Goal: Task Accomplishment & Management: Manage account settings

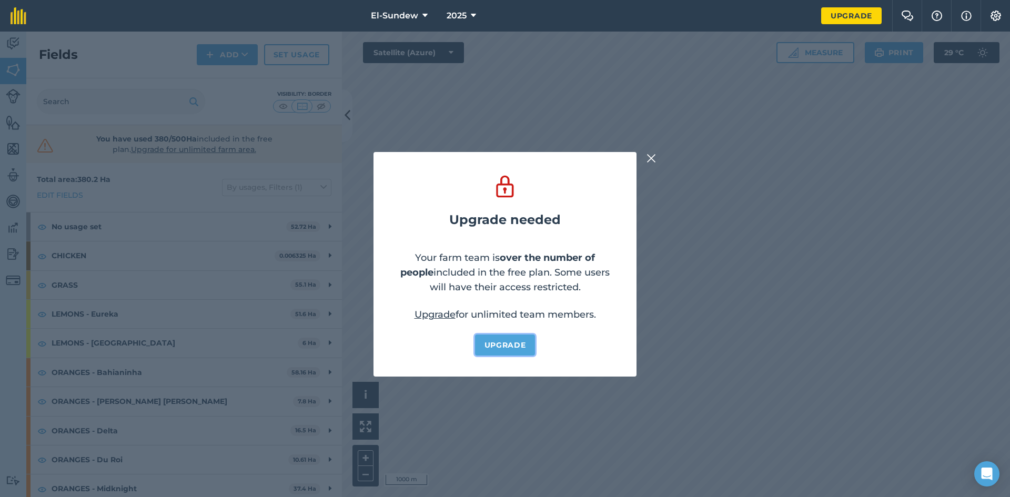
click at [482, 347] on link "Upgrade" at bounding box center [505, 345] width 61 height 21
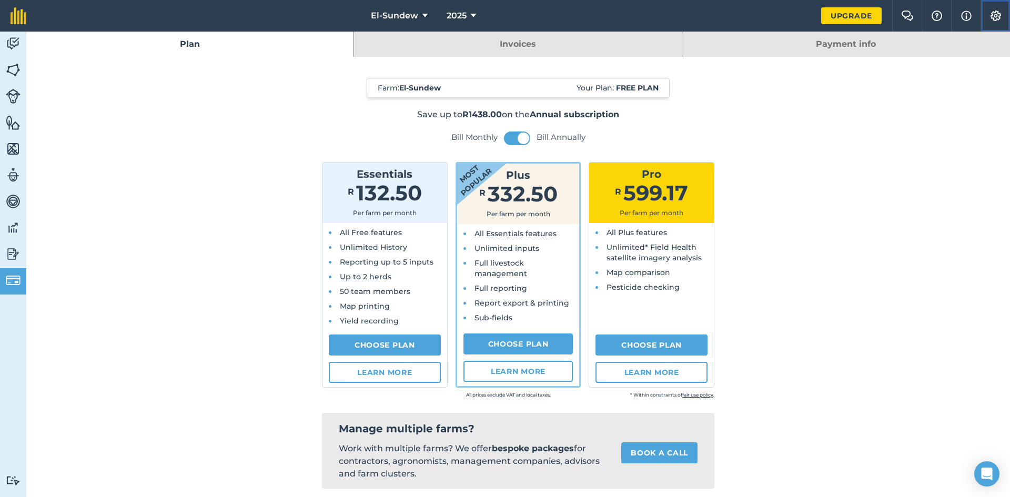
click at [993, 13] on img at bounding box center [996, 16] width 13 height 11
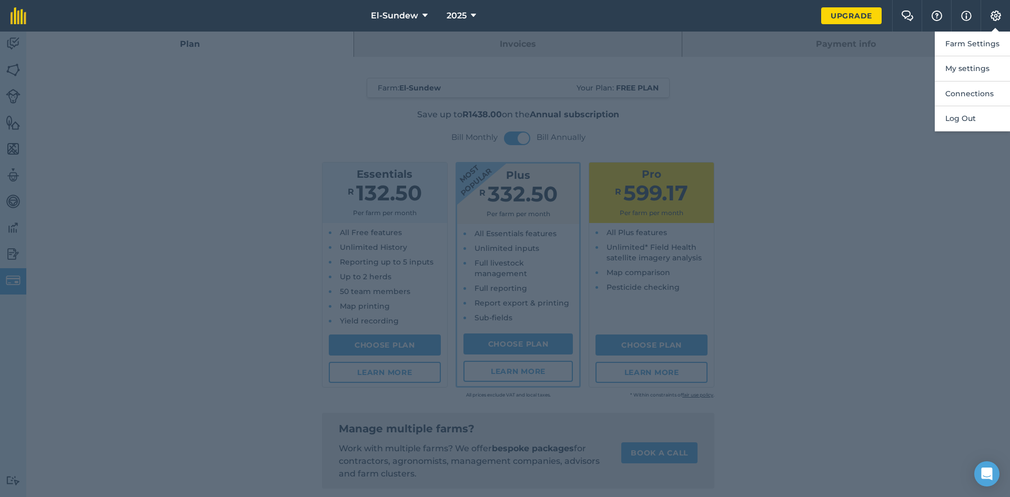
click at [840, 40] on div at bounding box center [505, 265] width 1010 height 466
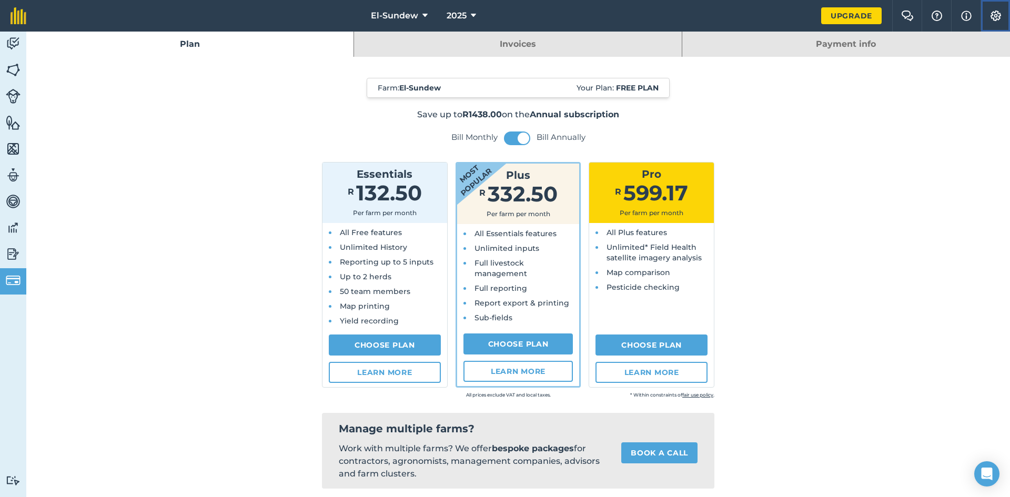
click at [1004, 12] on button "Settings" at bounding box center [995, 16] width 29 height 32
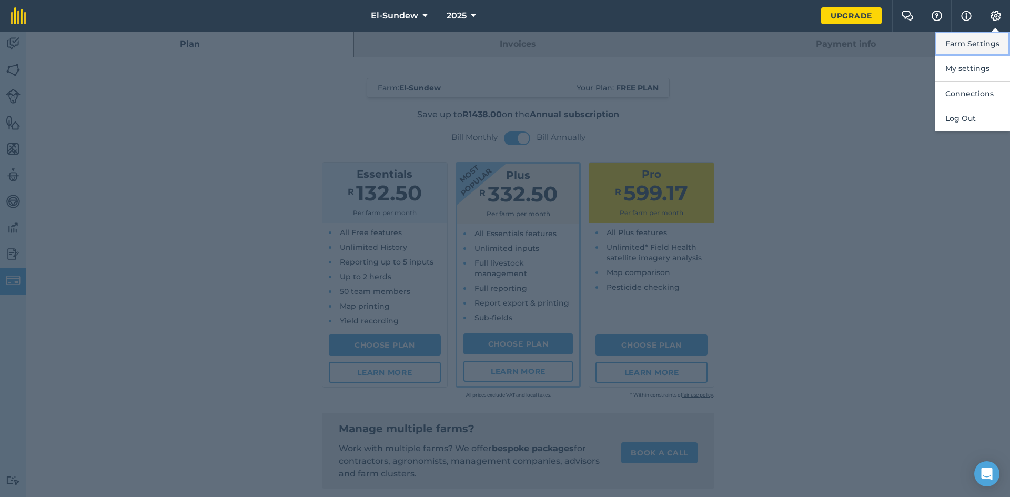
click at [961, 46] on button "Farm Settings" at bounding box center [972, 44] width 75 height 25
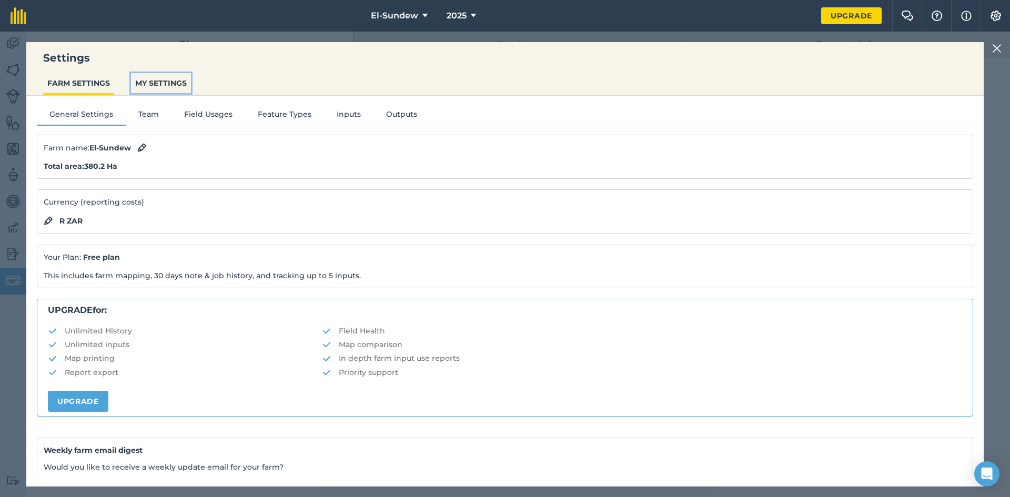
click at [160, 85] on button "MY SETTINGS" at bounding box center [161, 83] width 60 height 20
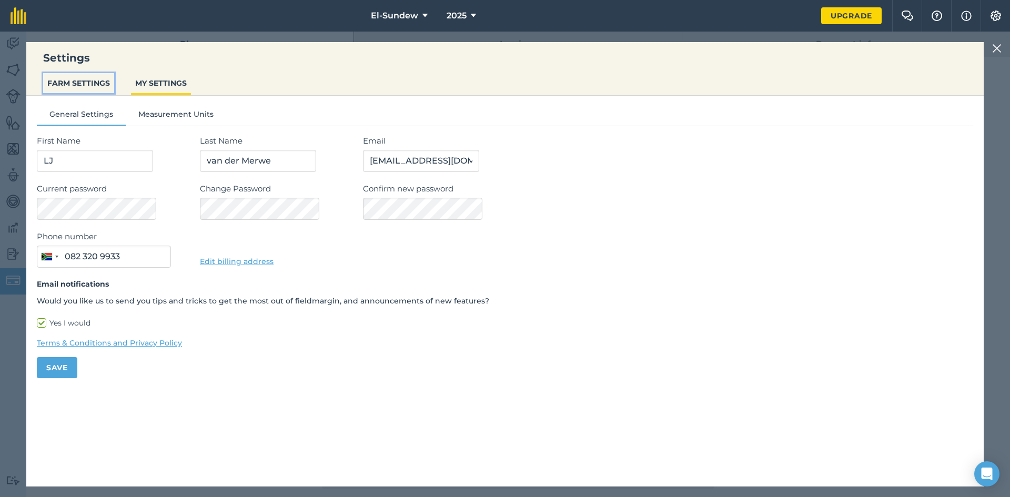
click at [82, 87] on button "FARM SETTINGS" at bounding box center [78, 83] width 71 height 20
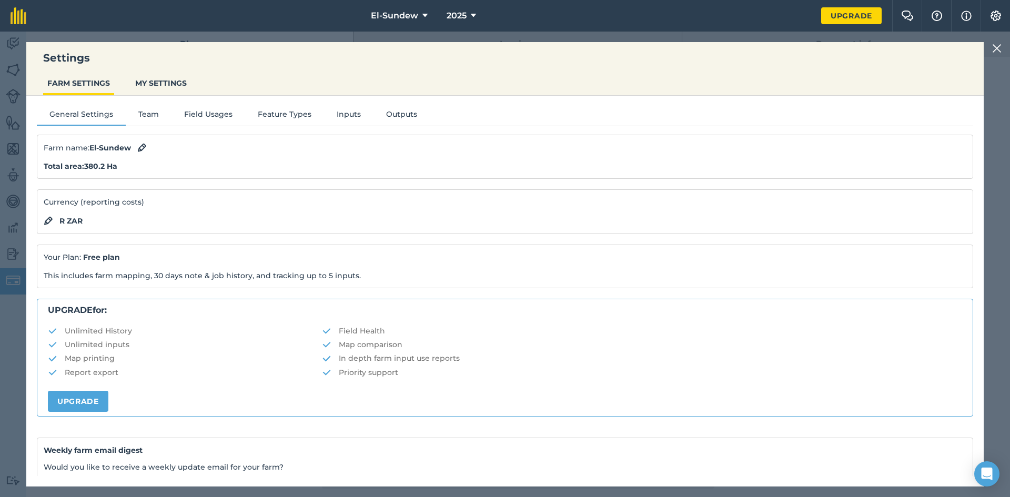
click at [995, 53] on img at bounding box center [996, 48] width 9 height 13
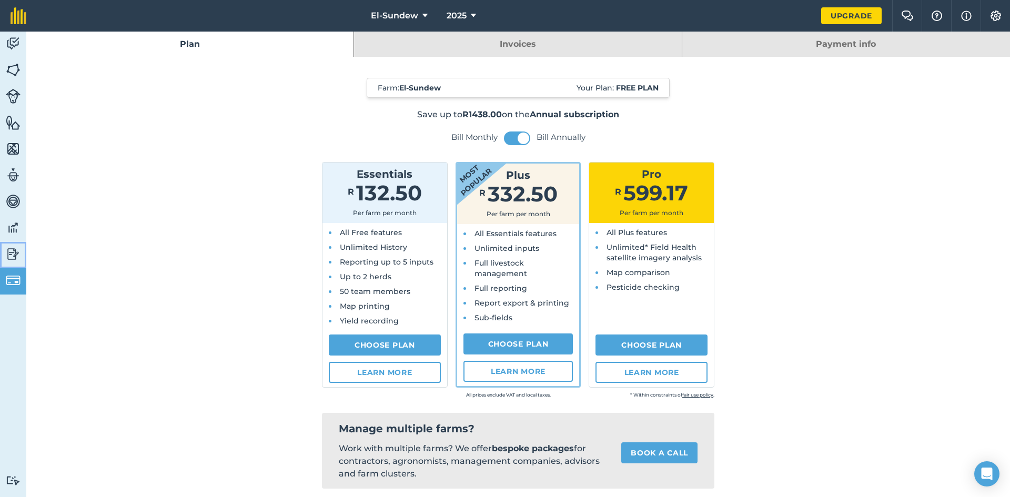
click at [14, 256] on img at bounding box center [13, 254] width 15 height 16
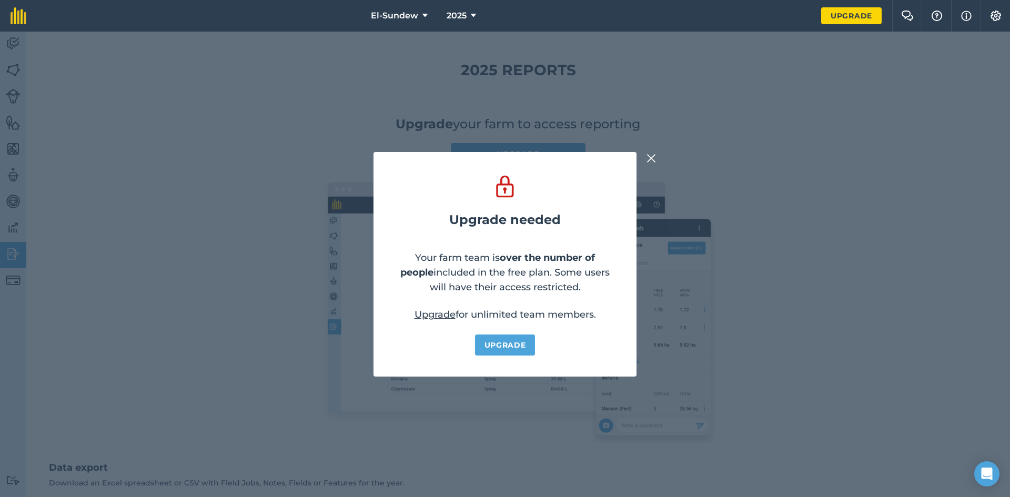
click at [431, 314] on link "Upgrade" at bounding box center [435, 315] width 41 height 12
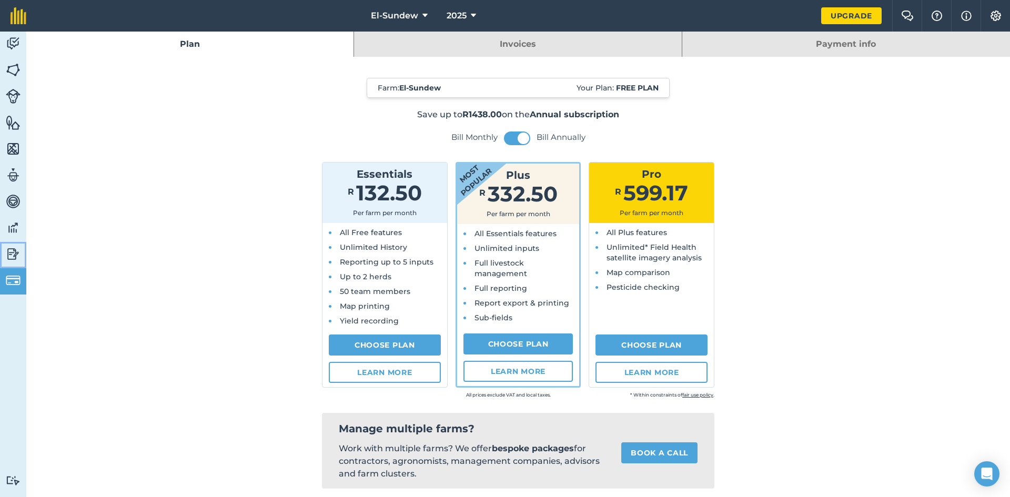
click at [15, 248] on img at bounding box center [13, 254] width 15 height 16
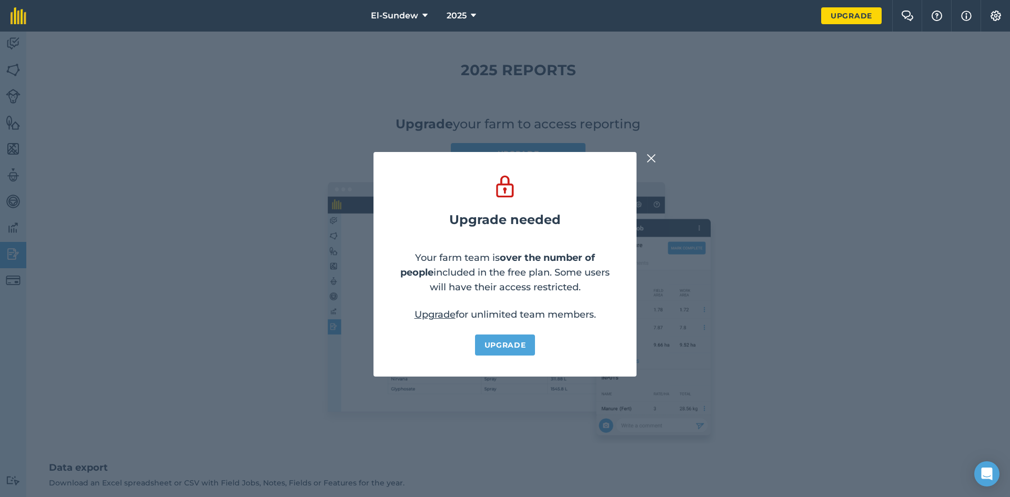
click at [14, 234] on div "Upgrade needed Your farm team is over the number of people included in the free…" at bounding box center [505, 265] width 1010 height 466
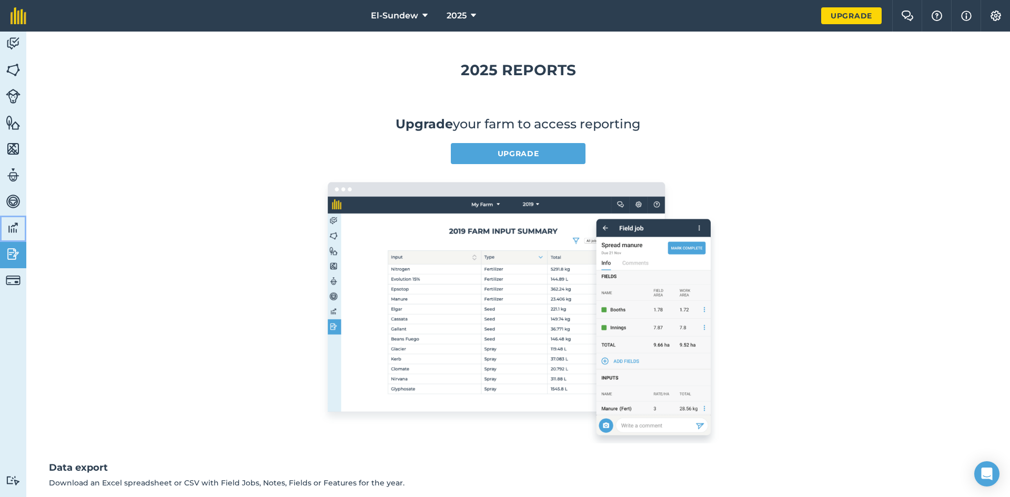
click at [5, 220] on link "Data" at bounding box center [13, 229] width 26 height 26
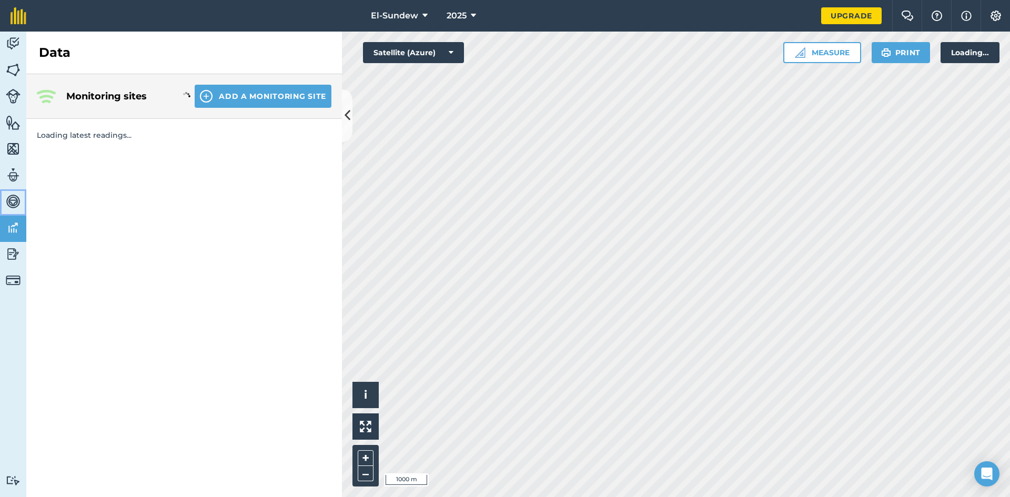
click at [10, 204] on img at bounding box center [13, 202] width 15 height 16
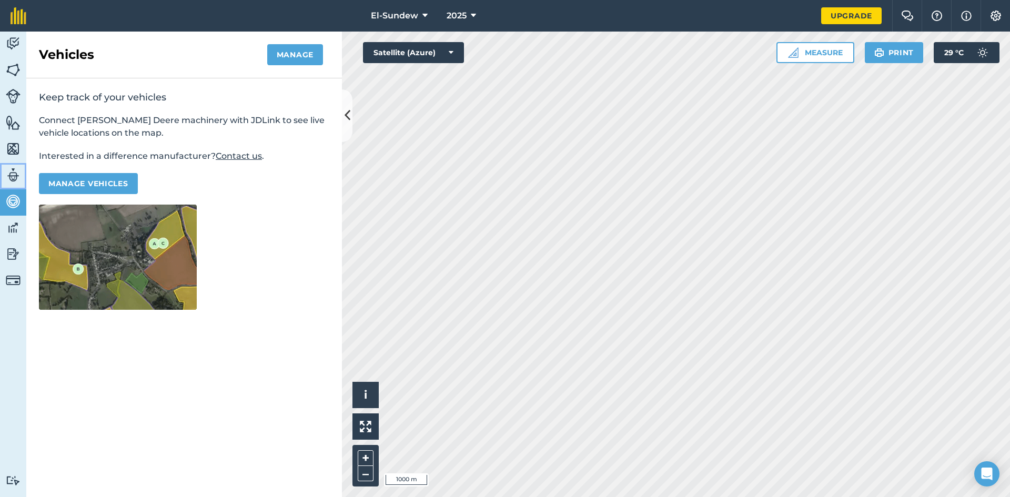
click at [17, 171] on img at bounding box center [13, 175] width 15 height 16
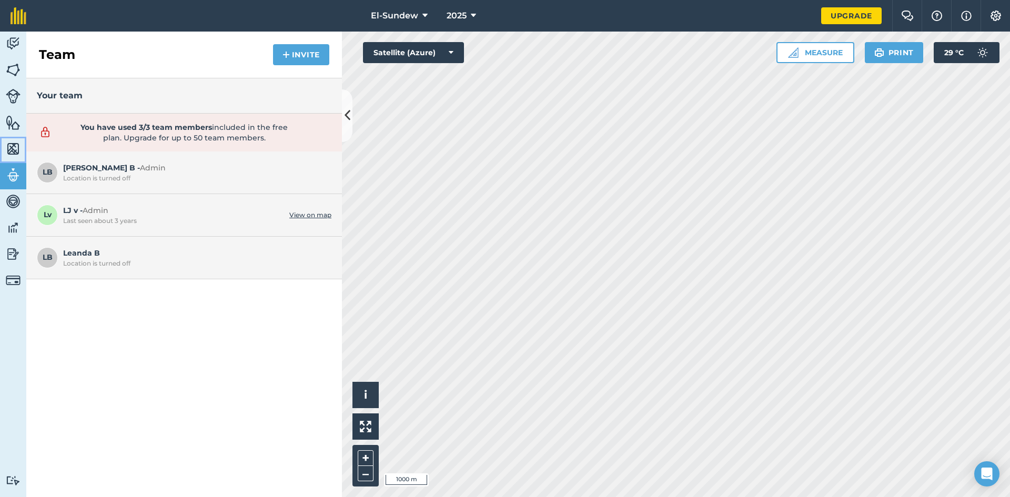
click at [15, 146] on img at bounding box center [13, 149] width 15 height 16
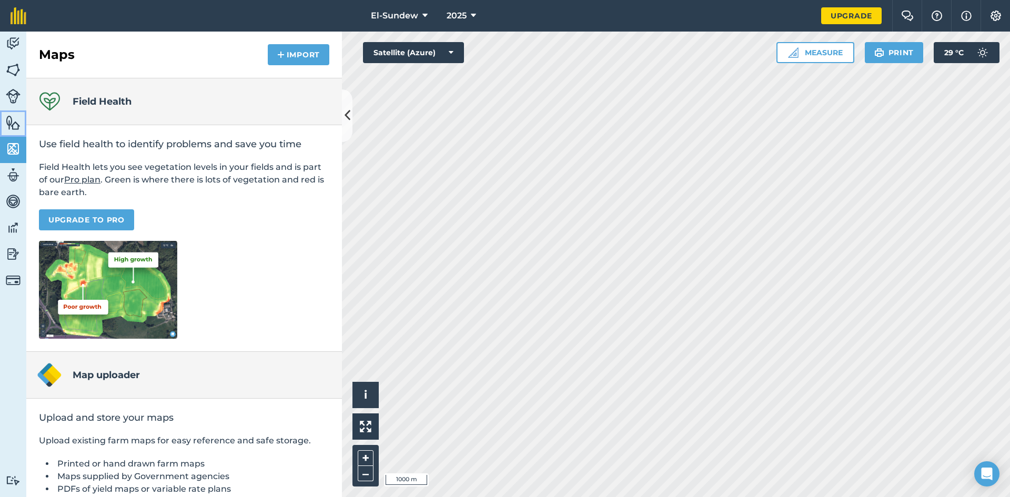
click at [13, 132] on link "Features" at bounding box center [13, 123] width 26 height 26
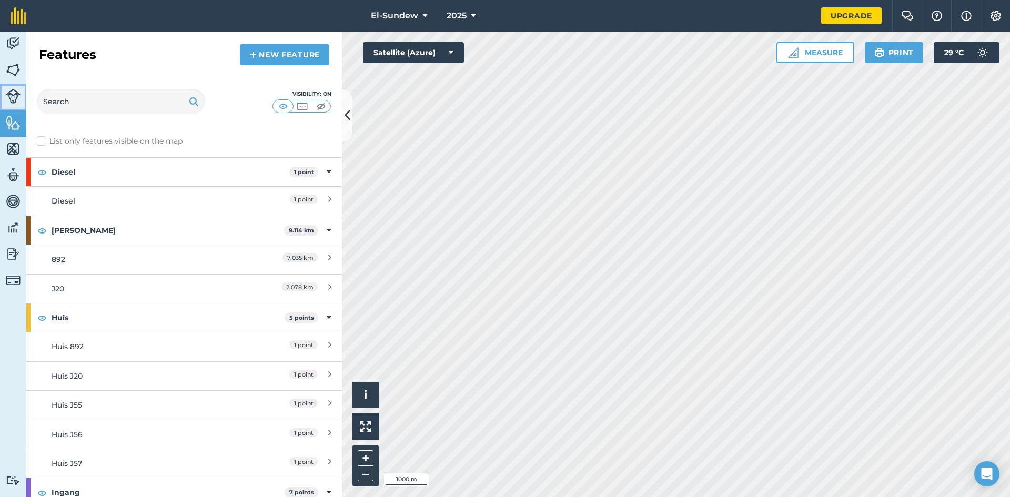
click at [13, 105] on link "Livestock" at bounding box center [13, 97] width 26 height 26
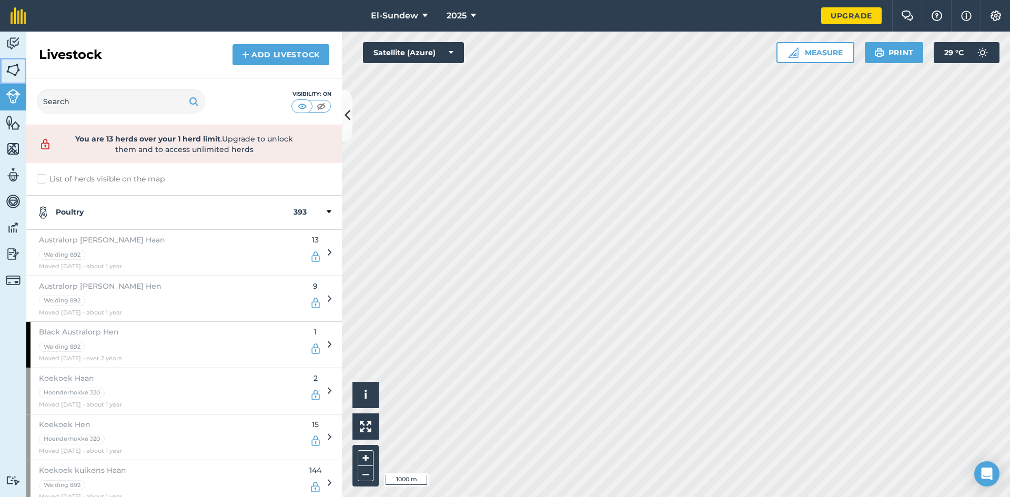
click at [12, 69] on img at bounding box center [13, 70] width 15 height 16
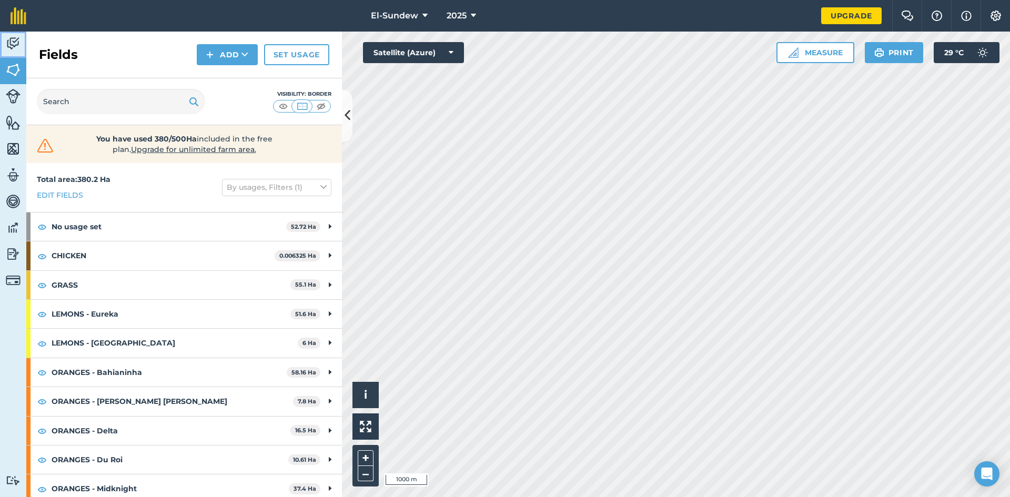
click at [11, 38] on img at bounding box center [13, 44] width 15 height 16
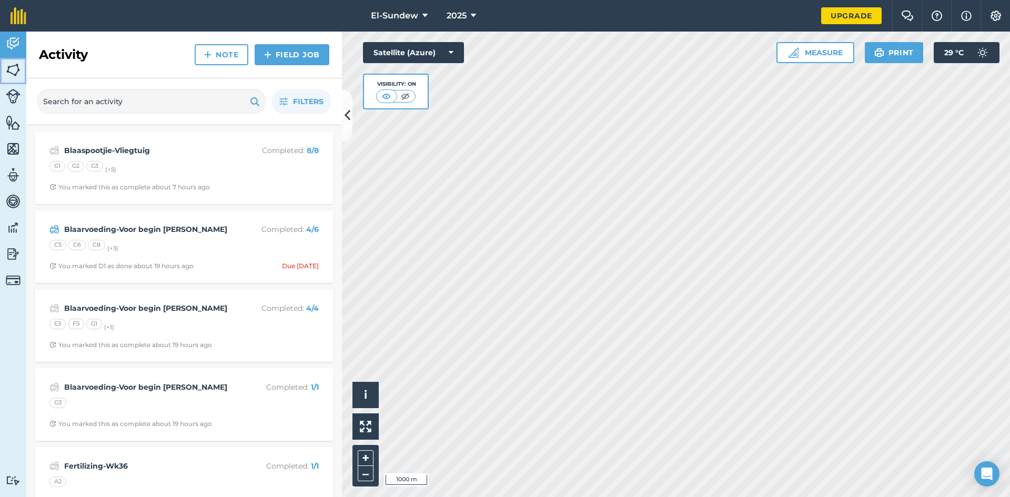
click at [9, 69] on img at bounding box center [13, 70] width 15 height 16
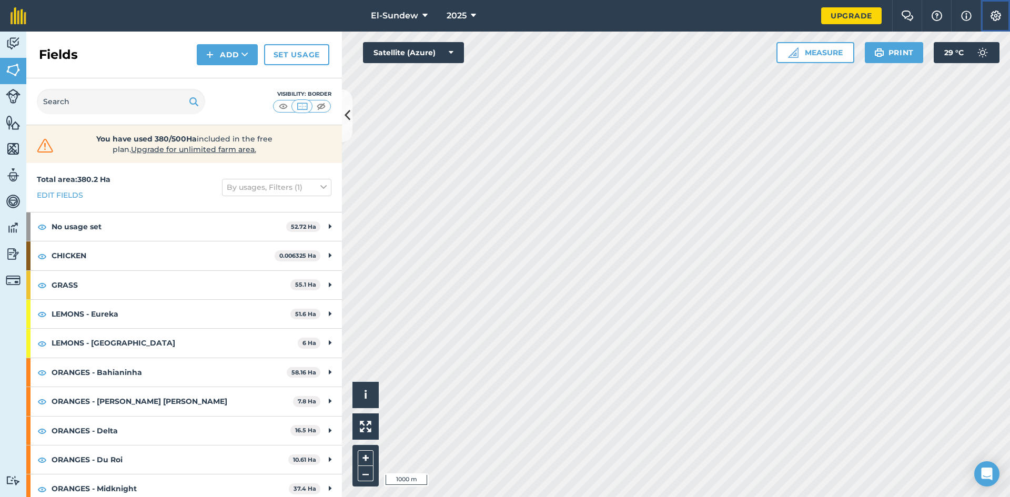
click at [996, 10] on button "Settings" at bounding box center [995, 16] width 29 height 32
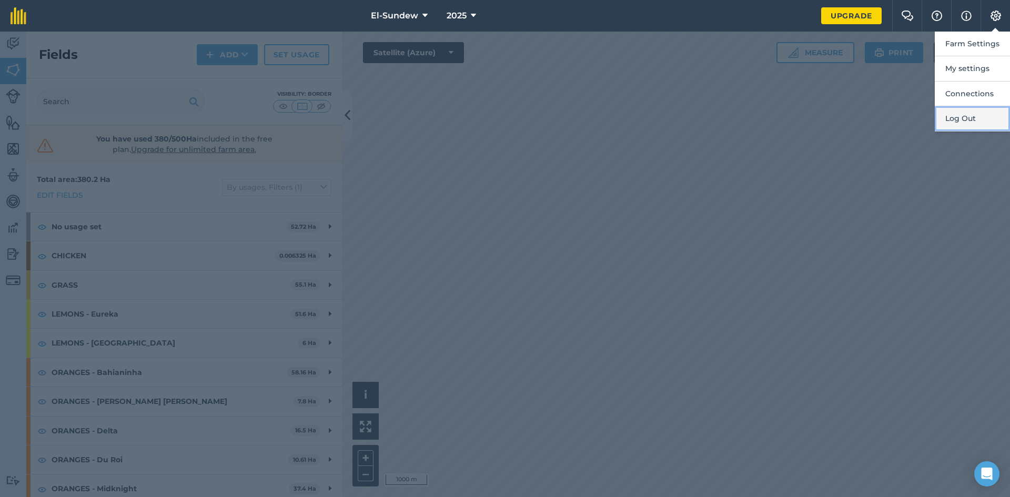
click at [958, 113] on button "Log Out" at bounding box center [972, 118] width 75 height 25
